Goal: Task Accomplishment & Management: Use online tool/utility

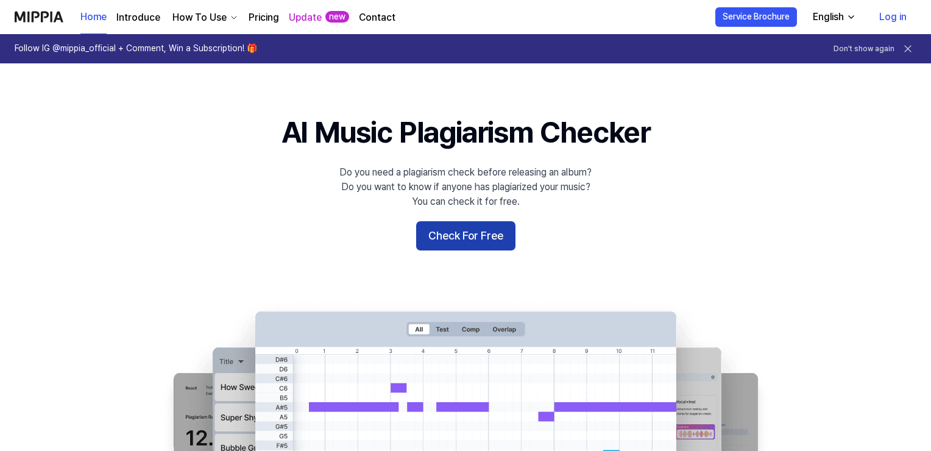
click at [464, 231] on button "Check For Free" at bounding box center [465, 235] width 99 height 29
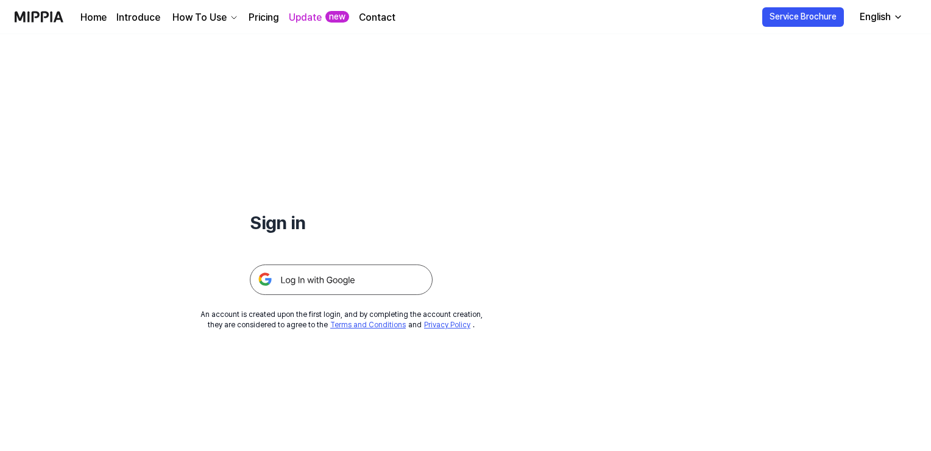
click at [317, 279] on img at bounding box center [341, 279] width 183 height 30
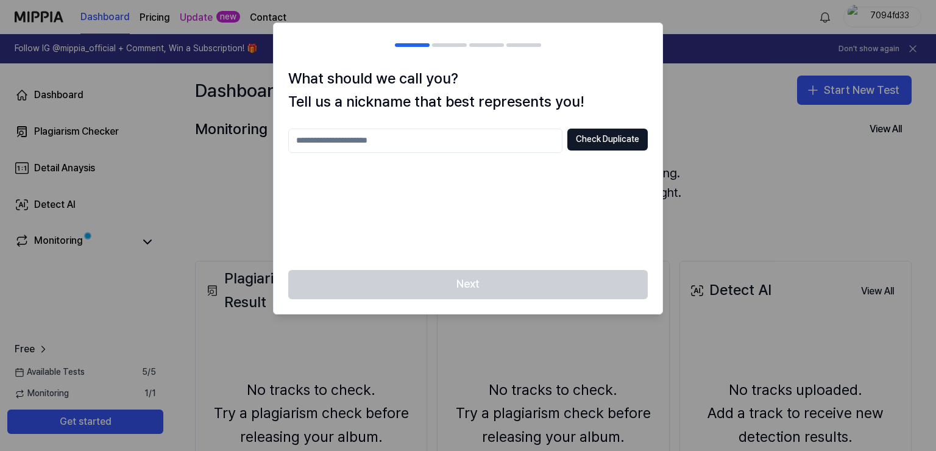
click at [410, 146] on input "text" at bounding box center [425, 141] width 274 height 24
click at [584, 134] on button "Check Duplicate" at bounding box center [607, 140] width 80 height 22
click at [488, 146] on input "text" at bounding box center [425, 141] width 274 height 24
type input "*******"
click at [584, 137] on button "Check Duplicate" at bounding box center [607, 140] width 80 height 22
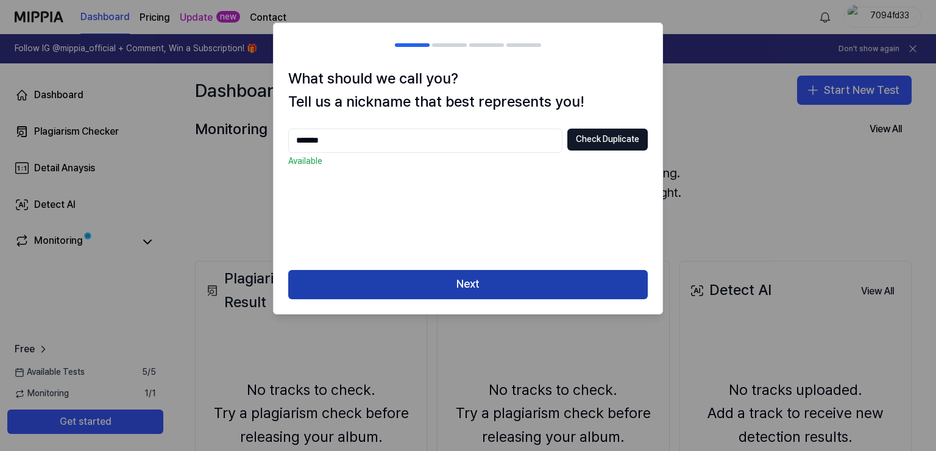
click at [455, 285] on button "Next" at bounding box center [468, 284] width 360 height 29
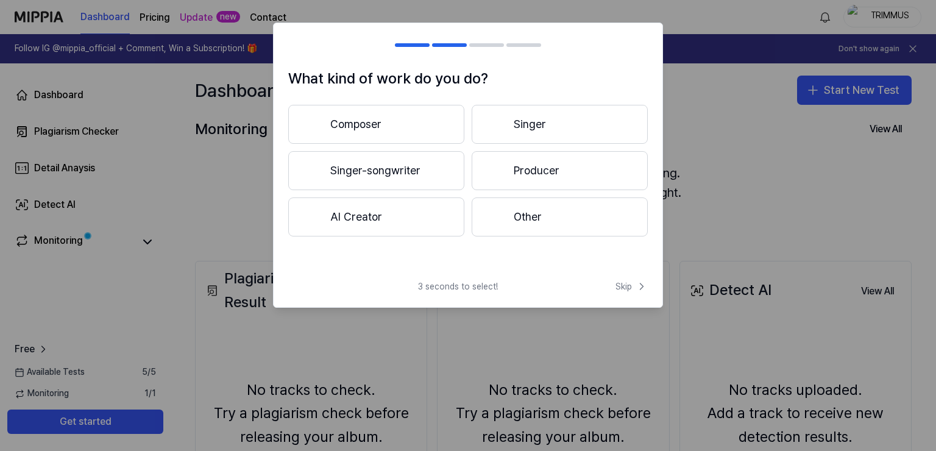
click at [404, 126] on button "Composer" at bounding box center [376, 124] width 176 height 39
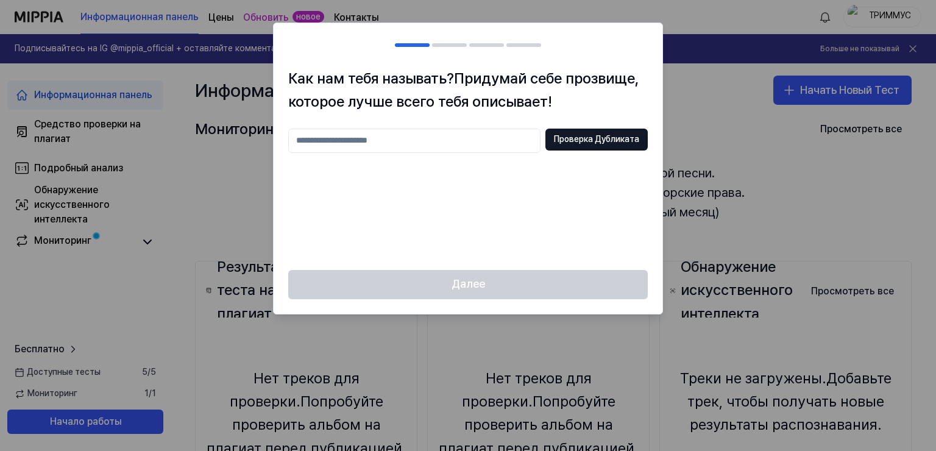
click at [443, 143] on input "text" at bounding box center [414, 141] width 252 height 24
type input "*******"
click at [579, 144] on ya-tr-span "Проверка Дубликата" at bounding box center [596, 139] width 85 height 12
click at [725, 85] on div at bounding box center [468, 225] width 936 height 451
click at [589, 137] on ya-tr-span "Проверка Дубликата" at bounding box center [596, 139] width 85 height 12
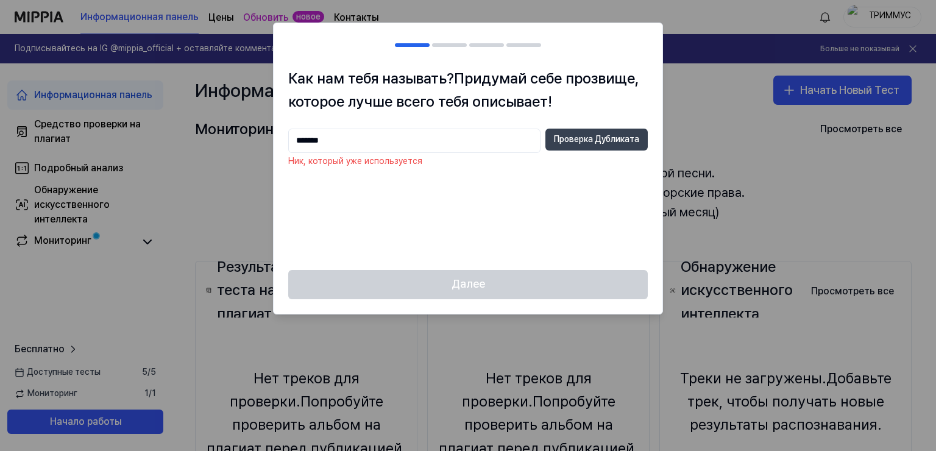
click at [583, 141] on ya-tr-span "Проверка Дубликата" at bounding box center [596, 139] width 85 height 12
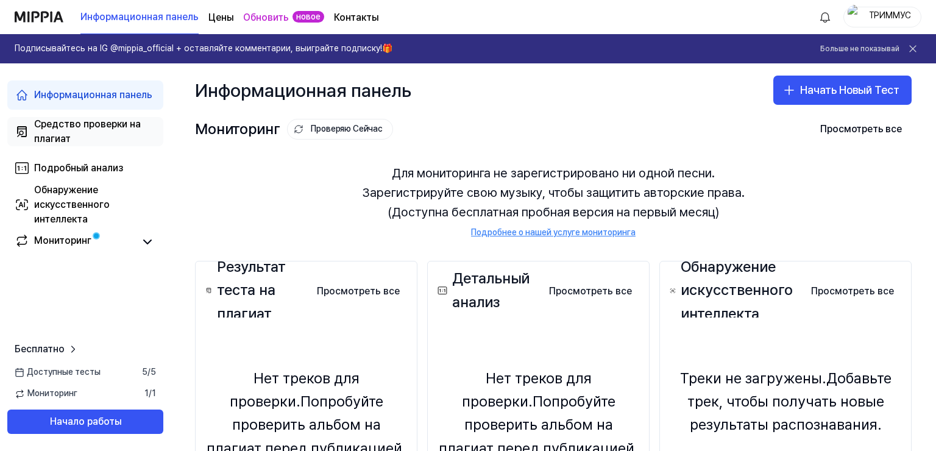
click at [113, 138] on div "Средство проверки на плагиат" at bounding box center [95, 131] width 122 height 29
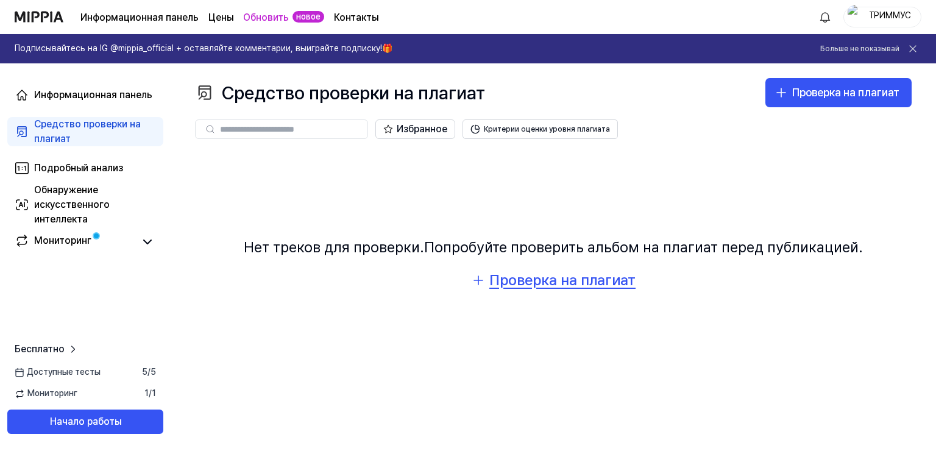
click at [555, 284] on ya-tr-span "Проверка на плагиат" at bounding box center [562, 280] width 146 height 18
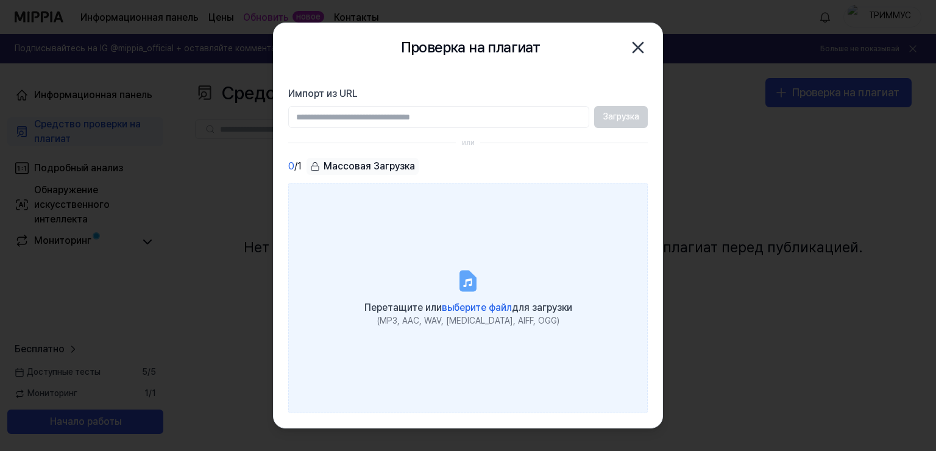
click at [467, 277] on icon at bounding box center [468, 280] width 15 height 19
click at [0, 0] on input "Перетащите или выберите файл для загрузки (MP3, AAC, WAV, FLAC, AIFF, OGG)" at bounding box center [0, 0] width 0 height 0
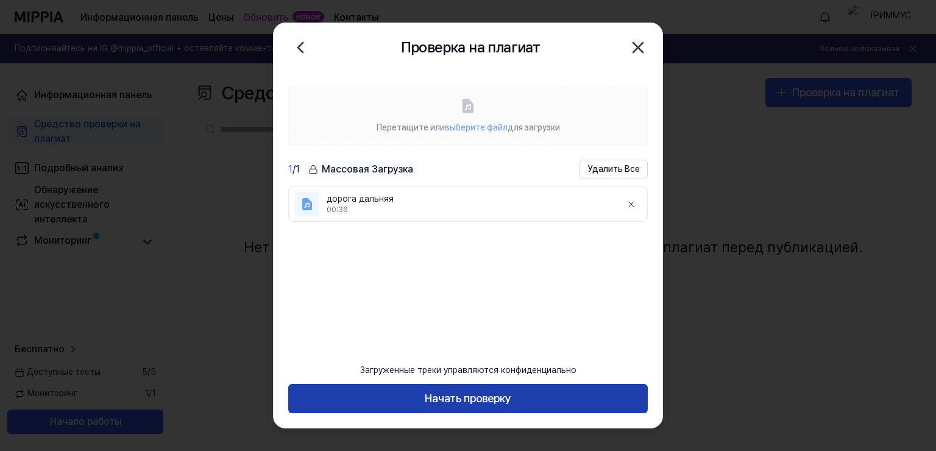
click at [480, 403] on ya-tr-span "Начать проверку" at bounding box center [468, 399] width 87 height 18
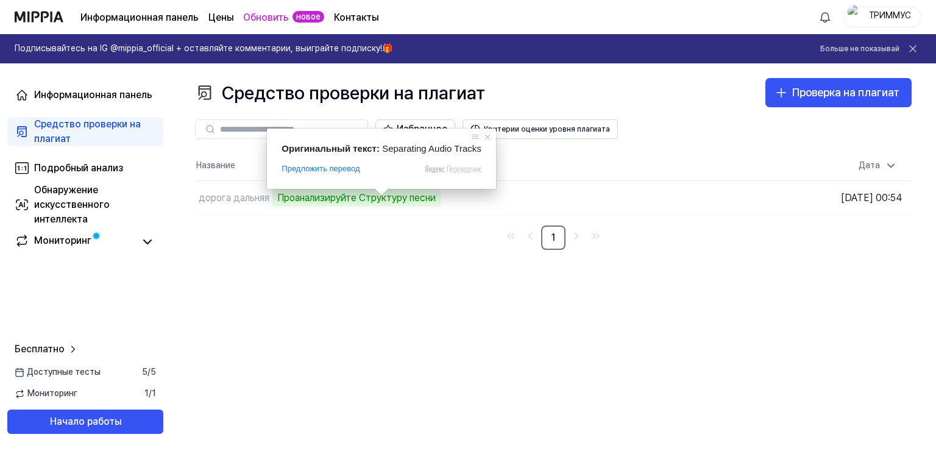
click at [452, 392] on div "Средство проверки на плагиат Проверка на плагиат Plagiarism Checker Detail Anal…" at bounding box center [553, 257] width 765 height 388
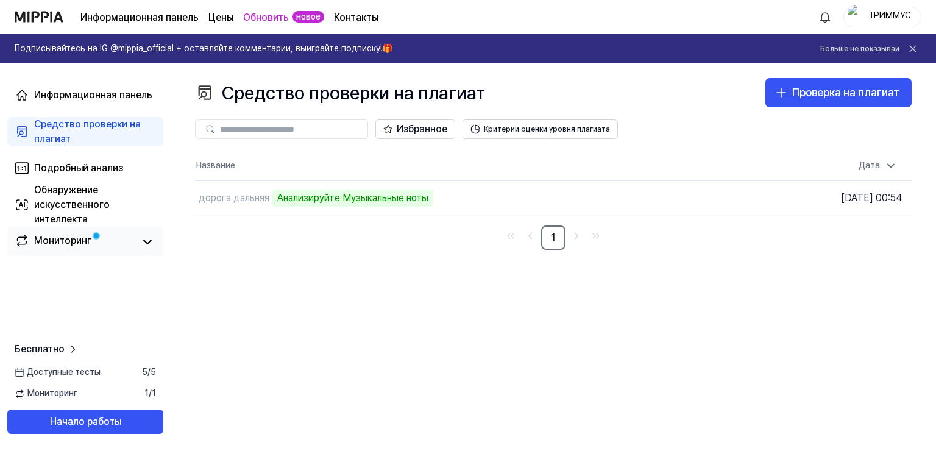
click at [98, 247] on link "Мониторинг" at bounding box center [74, 241] width 119 height 17
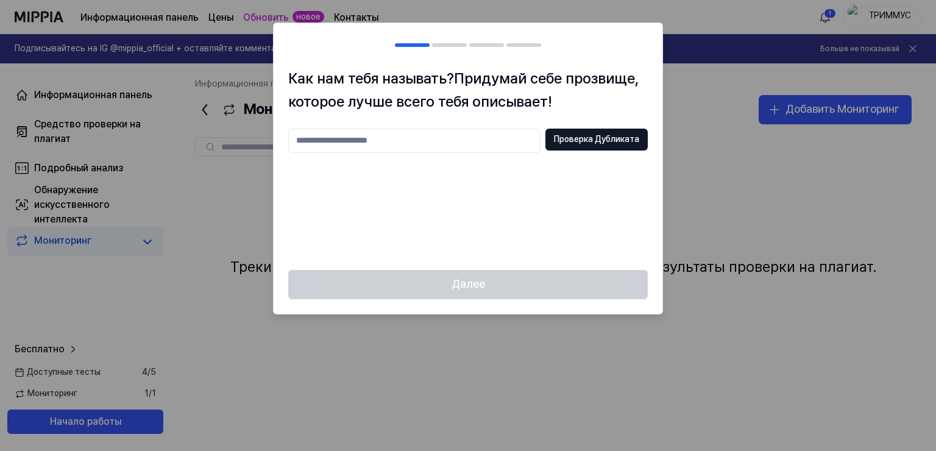
click at [789, 266] on div at bounding box center [468, 225] width 936 height 451
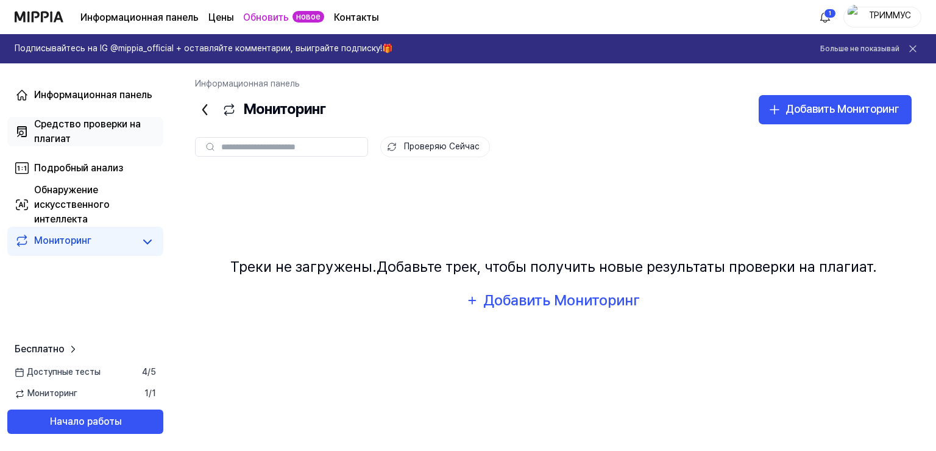
click at [80, 122] on ya-tr-span "Средство проверки на плагиат" at bounding box center [87, 131] width 107 height 26
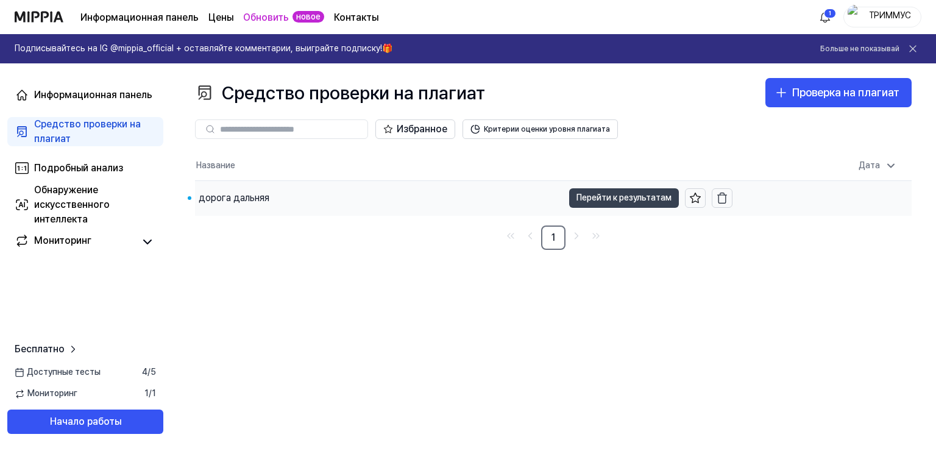
click at [631, 193] on ya-tr-span "Перейти к результатам" at bounding box center [623, 197] width 95 height 13
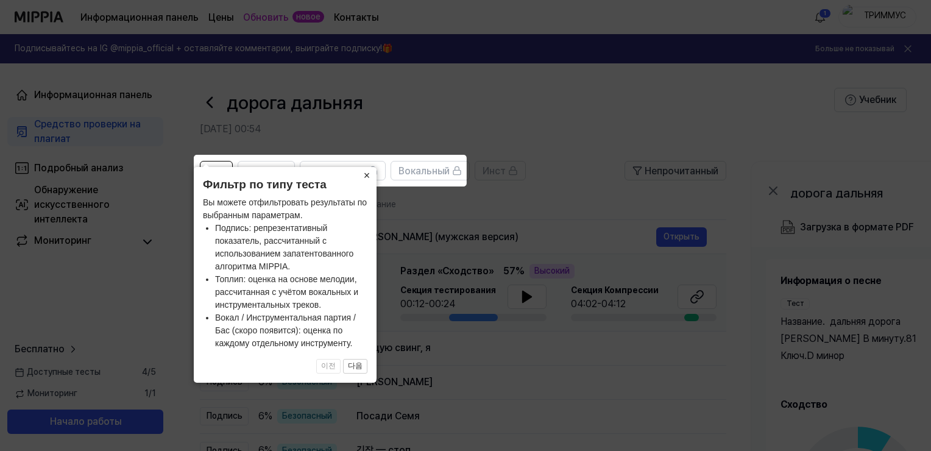
click at [367, 176] on ya-tr-span "×" at bounding box center [367, 175] width 7 height 12
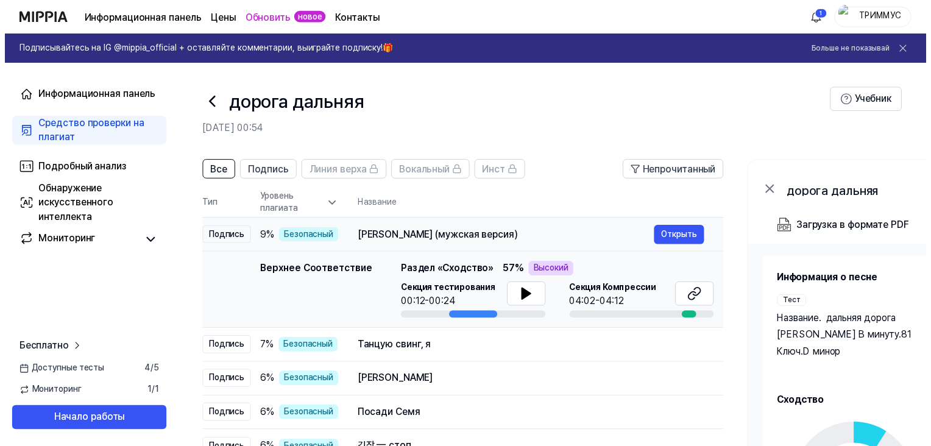
scroll to position [122, 0]
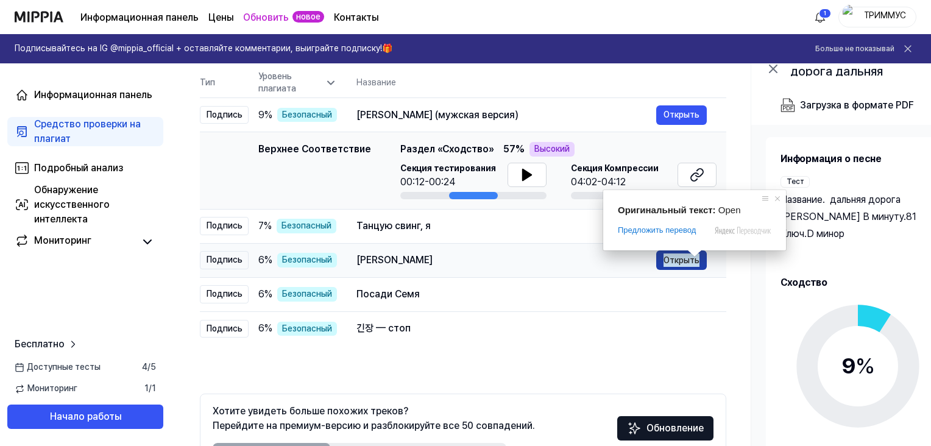
click at [676, 260] on ya-tr-span "Открыть" at bounding box center [682, 260] width 36 height 13
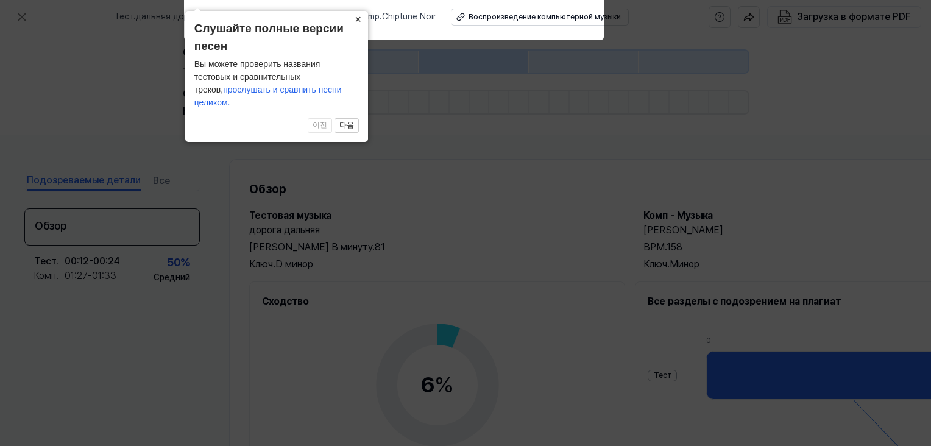
click at [360, 26] on ya-tr-span "×" at bounding box center [358, 19] width 7 height 12
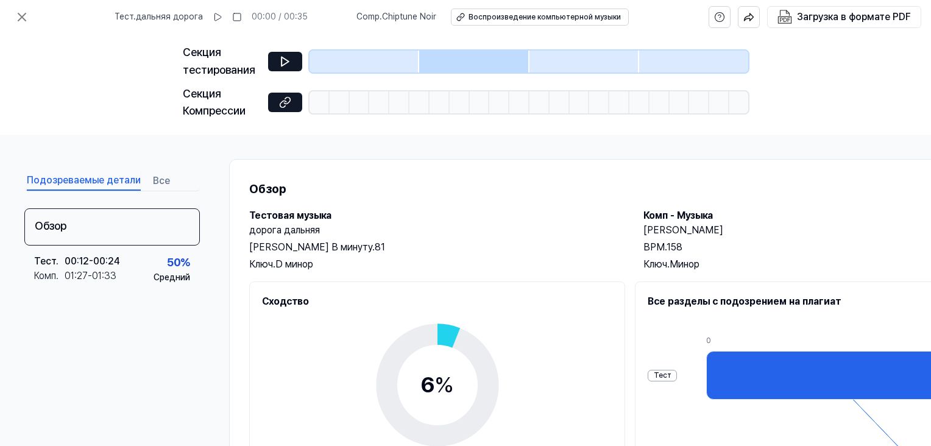
scroll to position [61, 0]
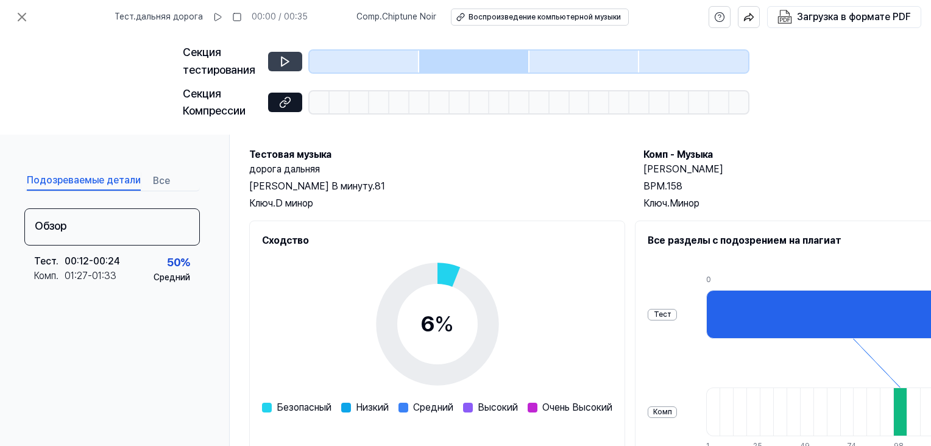
click at [283, 60] on icon at bounding box center [285, 61] width 12 height 12
click at [282, 65] on icon at bounding box center [285, 61] width 7 height 9
click at [285, 54] on button at bounding box center [285, 62] width 34 height 20
click at [288, 64] on icon at bounding box center [285, 61] width 12 height 12
click at [285, 66] on icon at bounding box center [285, 61] width 12 height 12
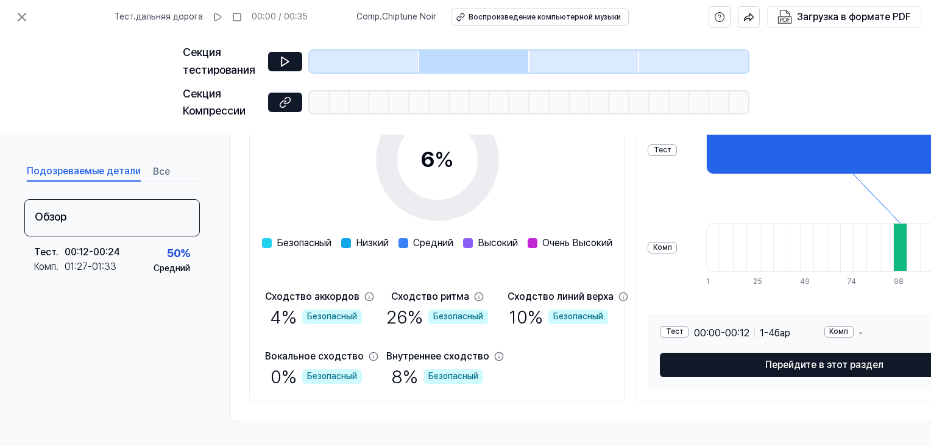
scroll to position [0, 0]
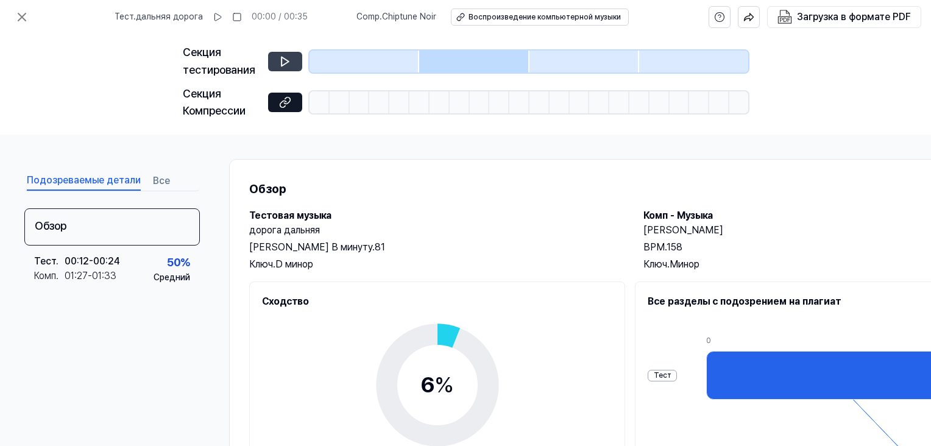
click at [288, 68] on button at bounding box center [285, 62] width 34 height 20
click at [220, 20] on icon at bounding box center [218, 17] width 10 height 10
click at [294, 62] on button at bounding box center [285, 62] width 34 height 20
click at [293, 62] on button at bounding box center [285, 62] width 34 height 20
click at [286, 62] on icon at bounding box center [285, 61] width 7 height 9
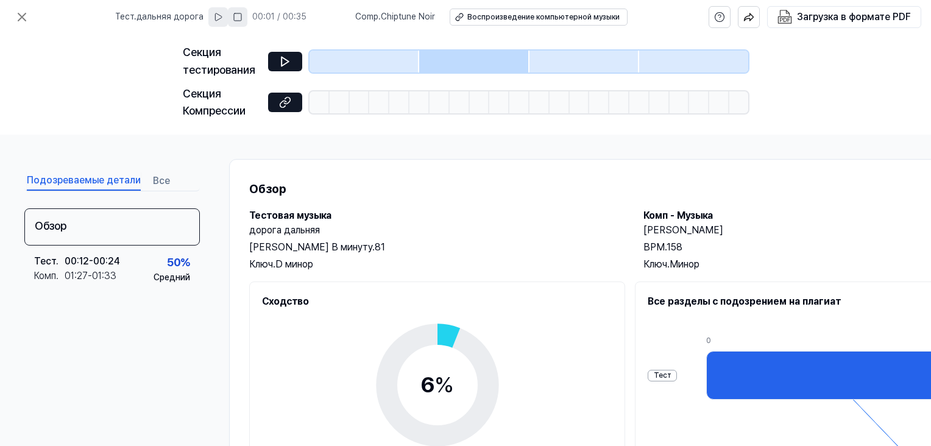
click at [238, 18] on icon at bounding box center [238, 17] width 10 height 10
click at [217, 20] on button at bounding box center [218, 17] width 20 height 20
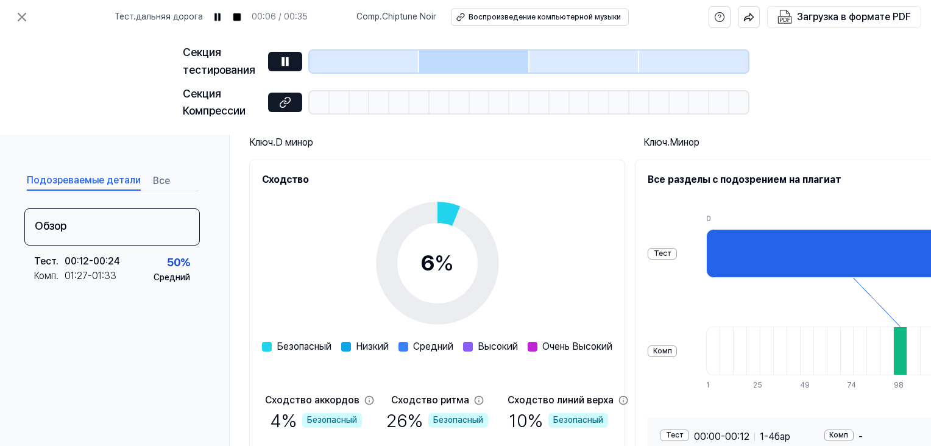
scroll to position [183, 0]
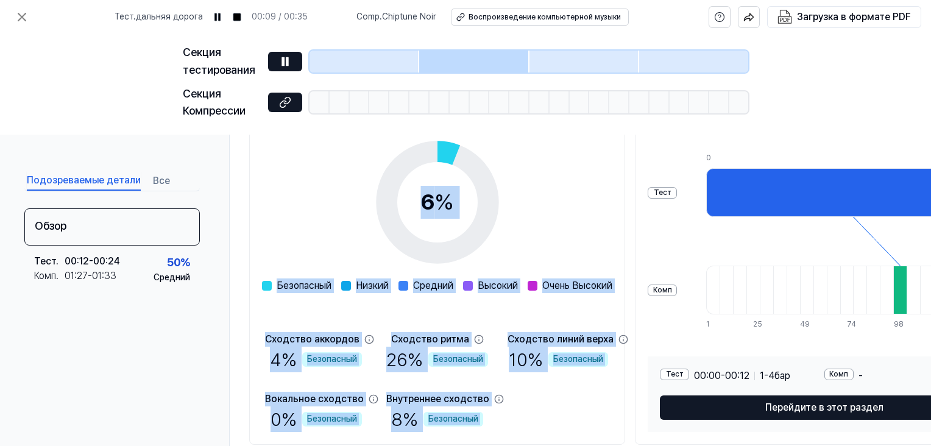
drag, startPoint x: 698, startPoint y: 229, endPoint x: 452, endPoint y: 219, distance: 245.8
click at [453, 219] on div "Сходство 6 % Безопасный Низкий Средний Высокий Очень Высокий Сходство аккордов …" at bounding box center [631, 272] width 764 height 346
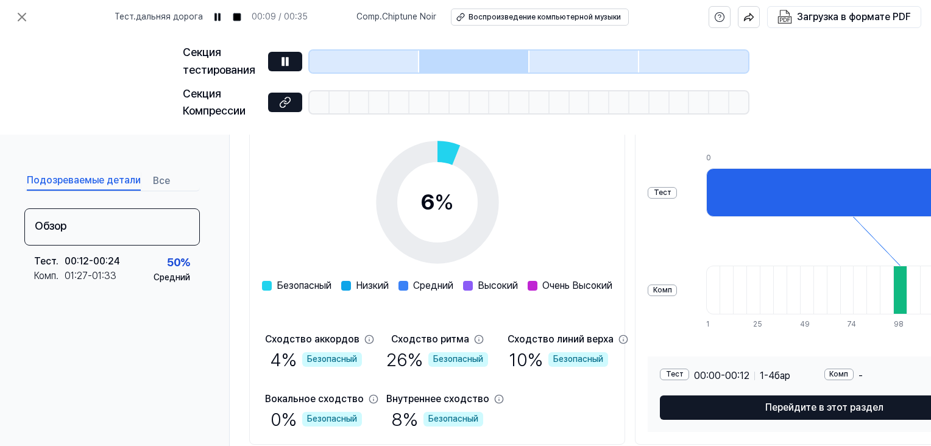
click at [595, 210] on div "6 % Безопасный Низкий Средний Высокий Очень Высокий" at bounding box center [437, 209] width 350 height 167
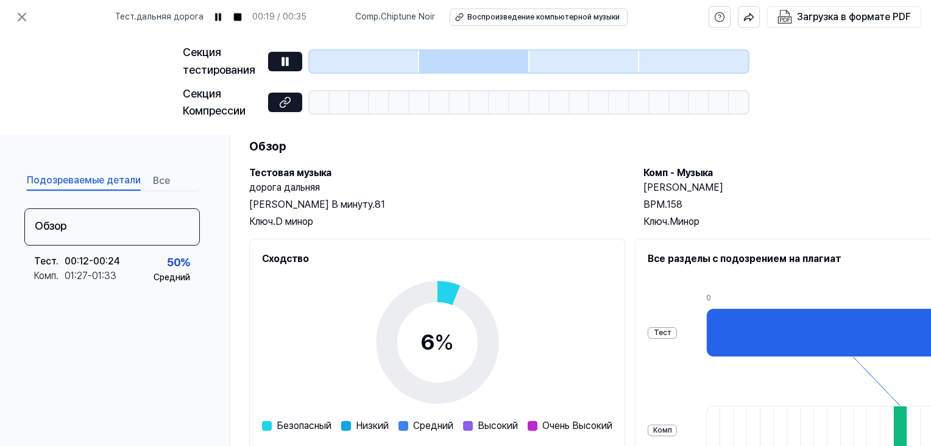
scroll to position [0, 0]
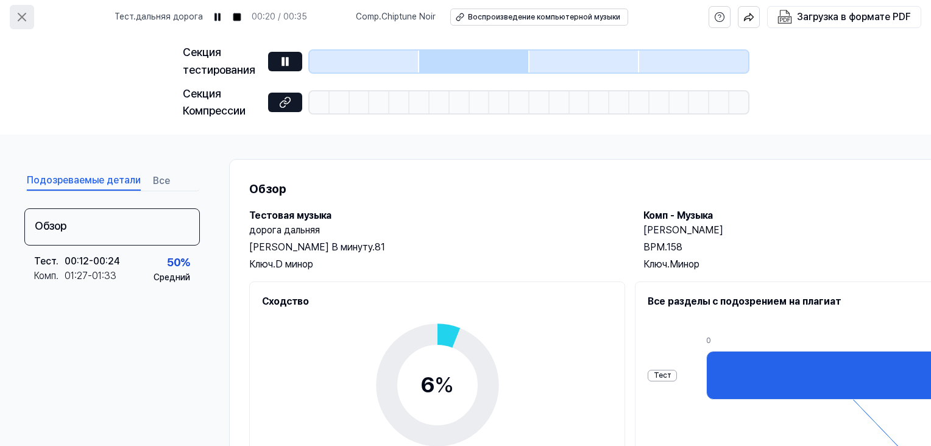
click at [16, 14] on icon at bounding box center [22, 17] width 15 height 15
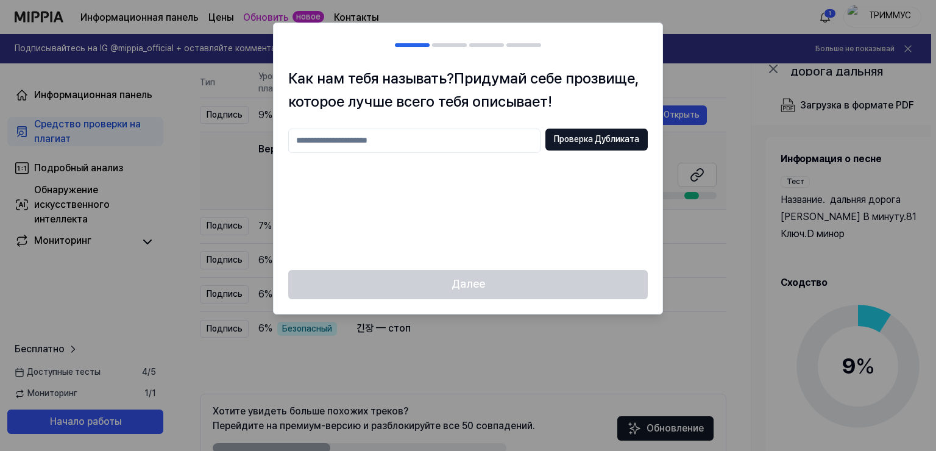
click at [756, 190] on div at bounding box center [468, 225] width 936 height 451
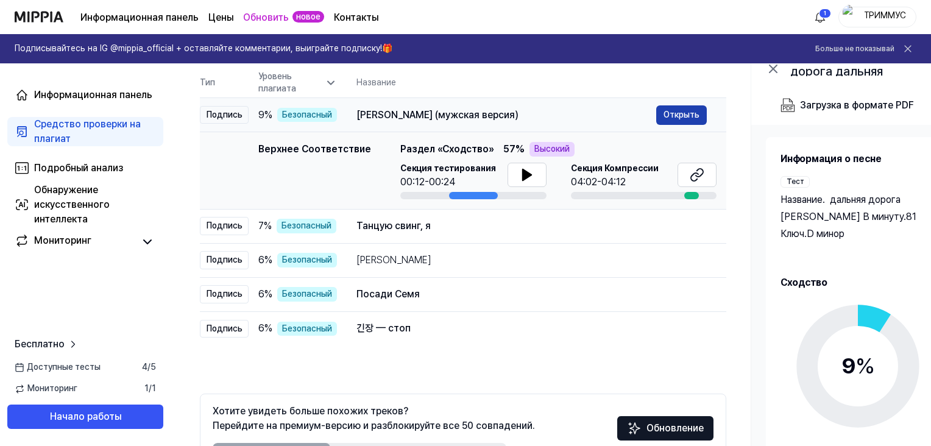
click at [669, 115] on ya-tr-span "Открыть" at bounding box center [682, 114] width 36 height 13
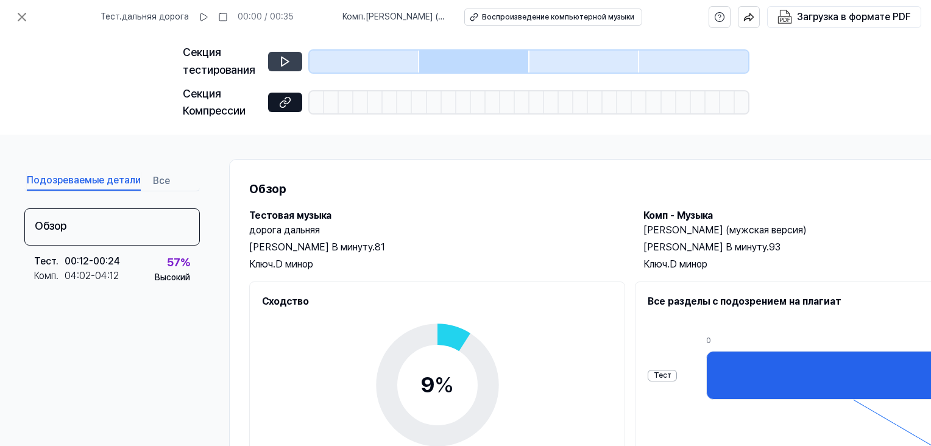
click at [286, 52] on button at bounding box center [285, 62] width 34 height 20
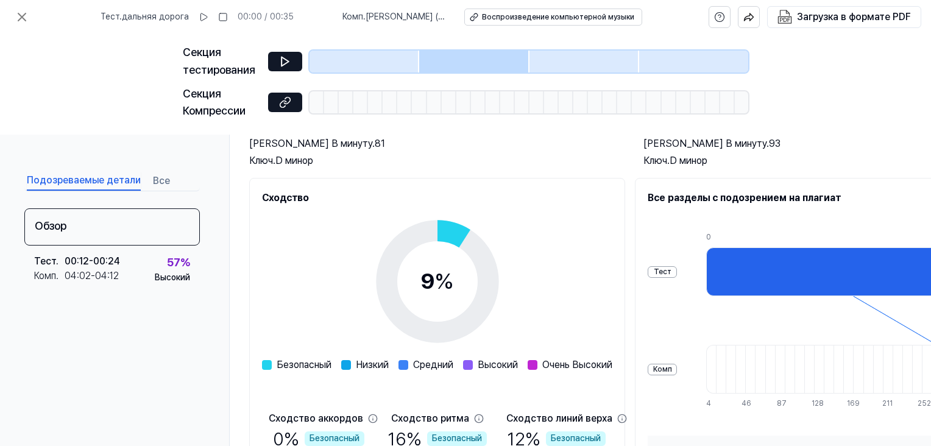
scroll to position [225, 0]
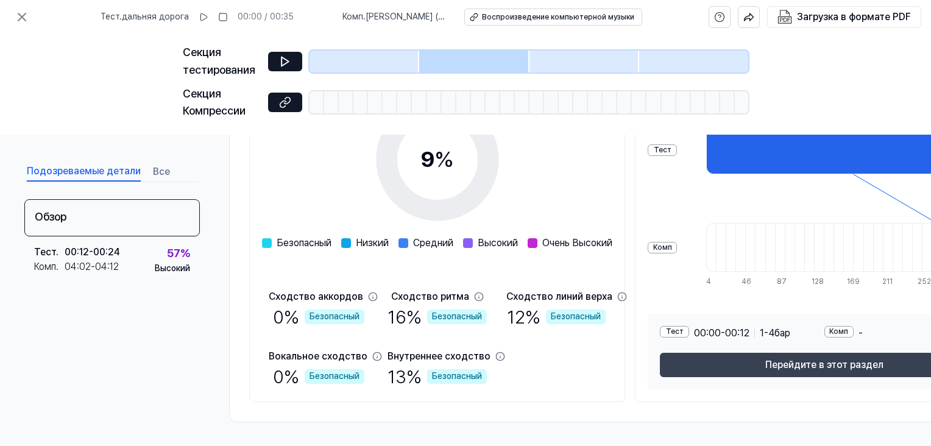
click at [789, 366] on ya-tr-span "Перейдите в этот раздел" at bounding box center [824, 365] width 118 height 15
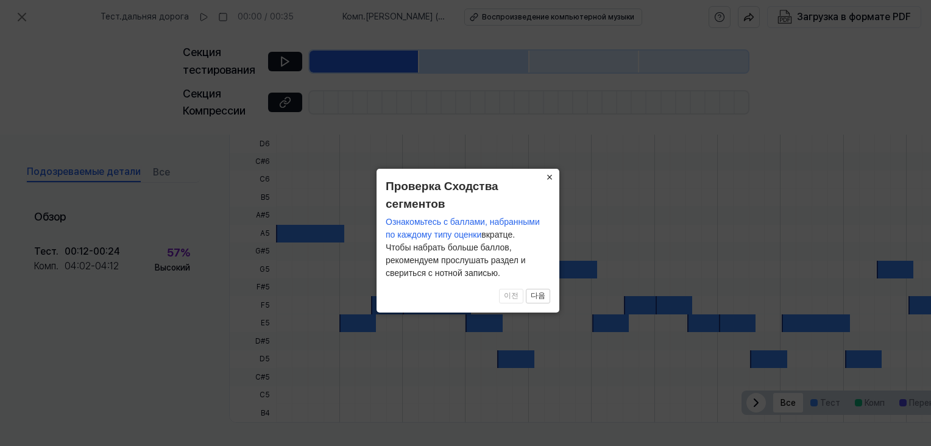
click at [547, 176] on ya-tr-span "×" at bounding box center [550, 177] width 7 height 12
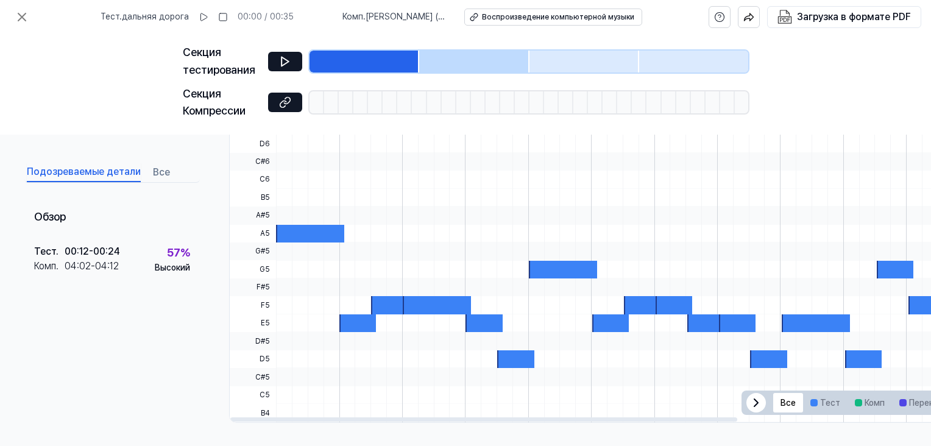
click at [759, 402] on icon at bounding box center [756, 402] width 15 height 15
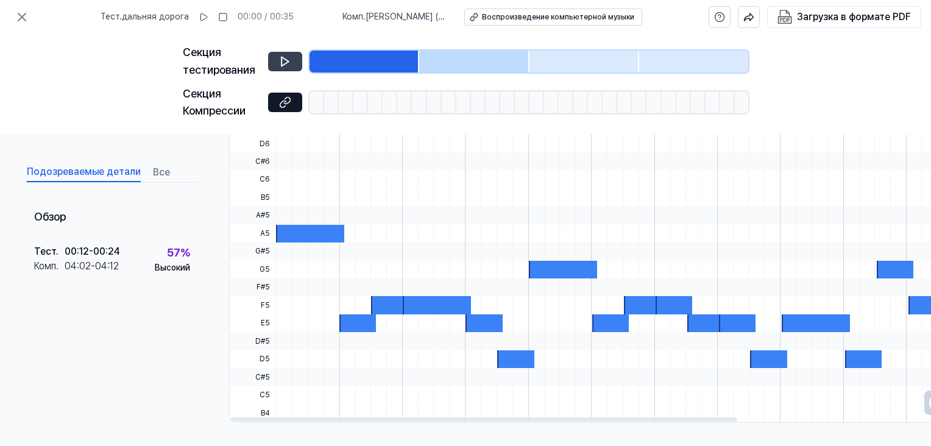
click at [282, 57] on icon at bounding box center [285, 61] width 7 height 9
click at [282, 56] on icon at bounding box center [285, 61] width 12 height 12
click at [20, 16] on icon at bounding box center [22, 17] width 15 height 15
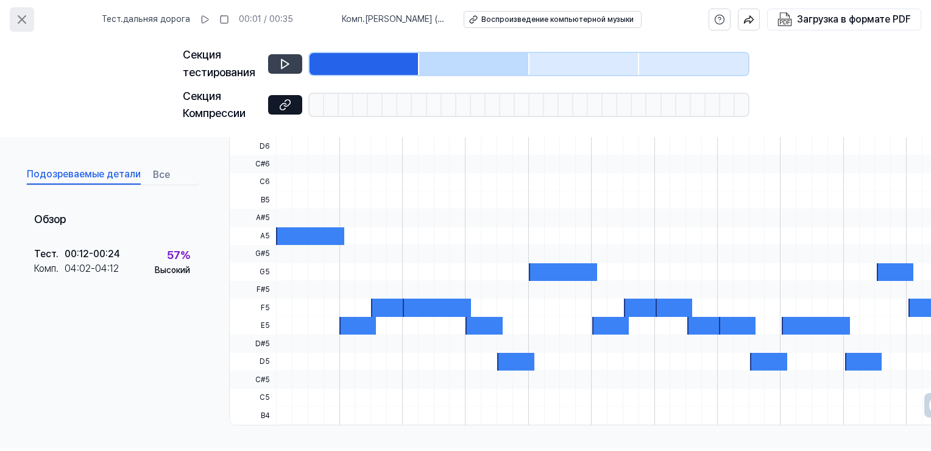
scroll to position [122, 0]
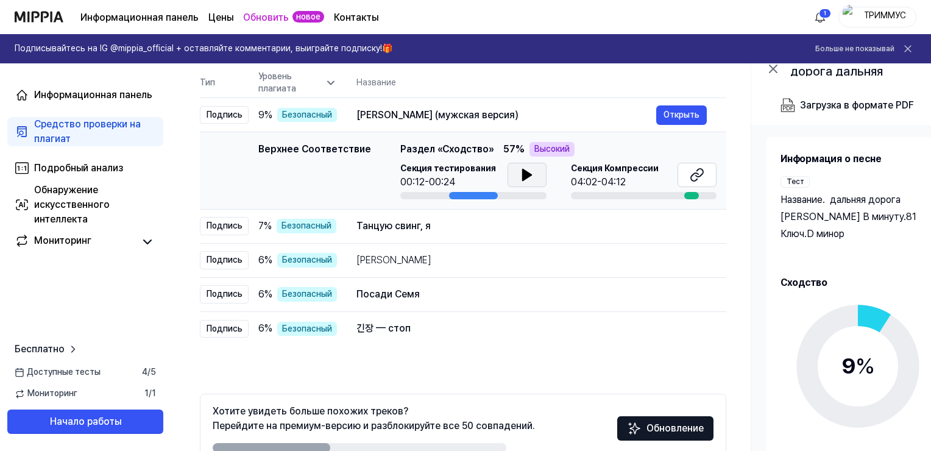
click at [511, 171] on button at bounding box center [527, 175] width 39 height 24
click at [520, 173] on icon at bounding box center [527, 175] width 15 height 15
click at [266, 143] on ya-tr-span "Верхнее Соответствие" at bounding box center [314, 149] width 113 height 12
click at [445, 234] on div "Танцую свинг, я Открыть" at bounding box center [531, 226] width 350 height 20
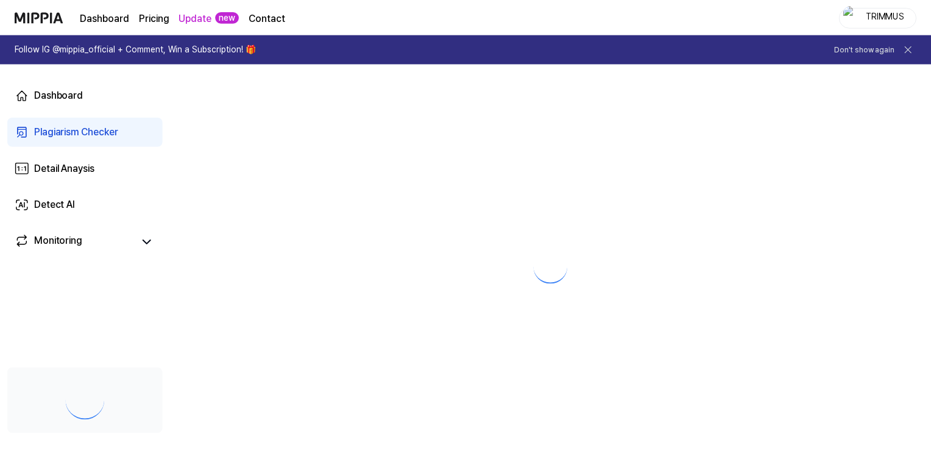
scroll to position [122, 0]
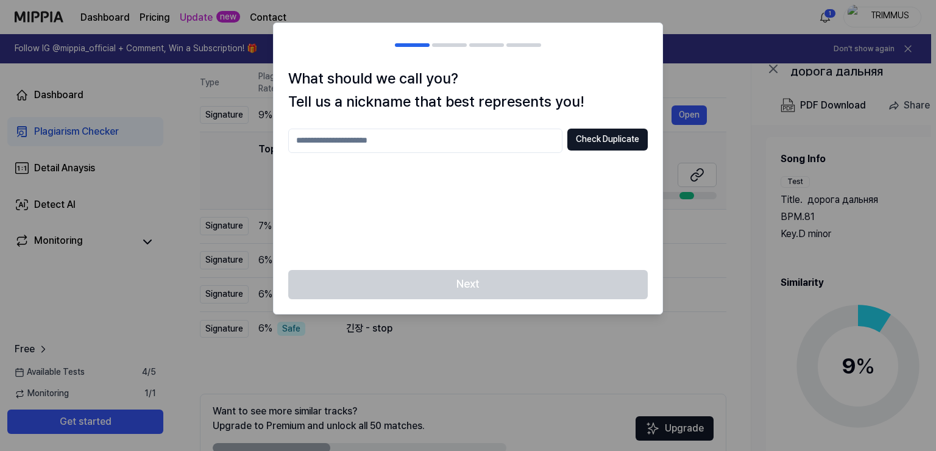
click at [710, 126] on div at bounding box center [468, 225] width 936 height 451
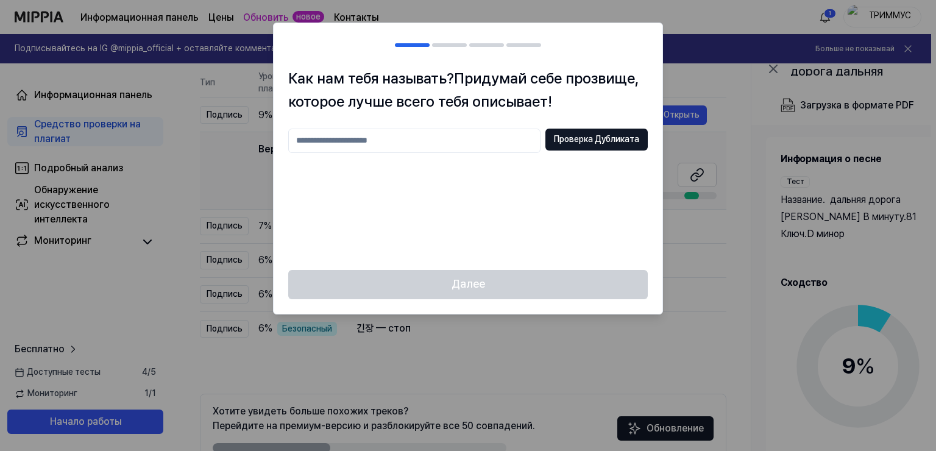
click at [695, 158] on div at bounding box center [468, 225] width 936 height 451
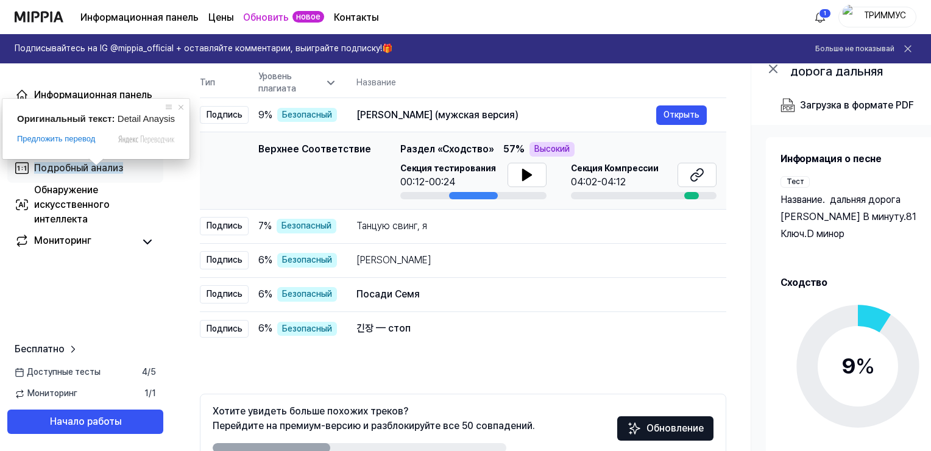
click at [137, 170] on link "Подробный анализ" at bounding box center [85, 168] width 156 height 29
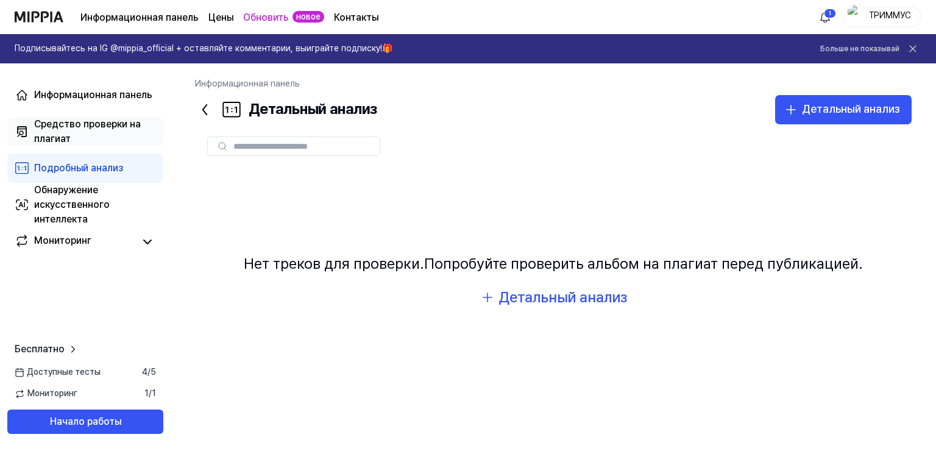
click at [115, 141] on div "Средство проверки на плагиат" at bounding box center [95, 131] width 122 height 29
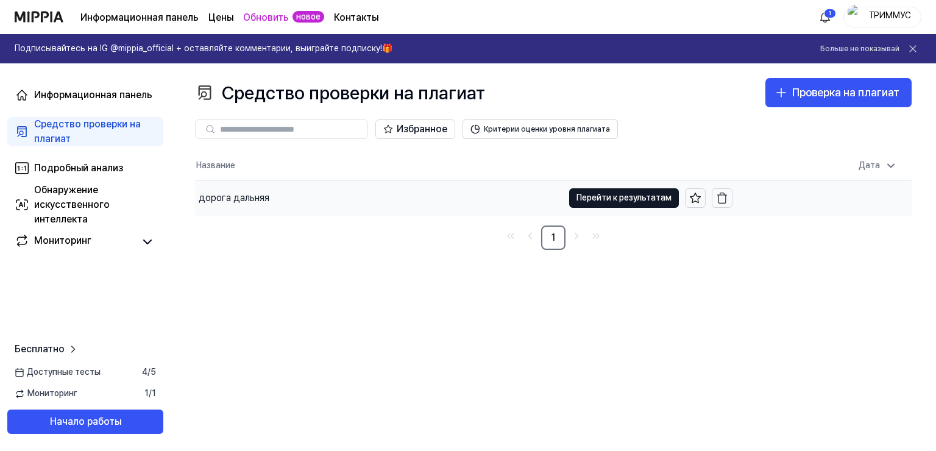
click at [532, 196] on div "дорога дальняя" at bounding box center [379, 198] width 368 height 34
